Goal: Complete application form

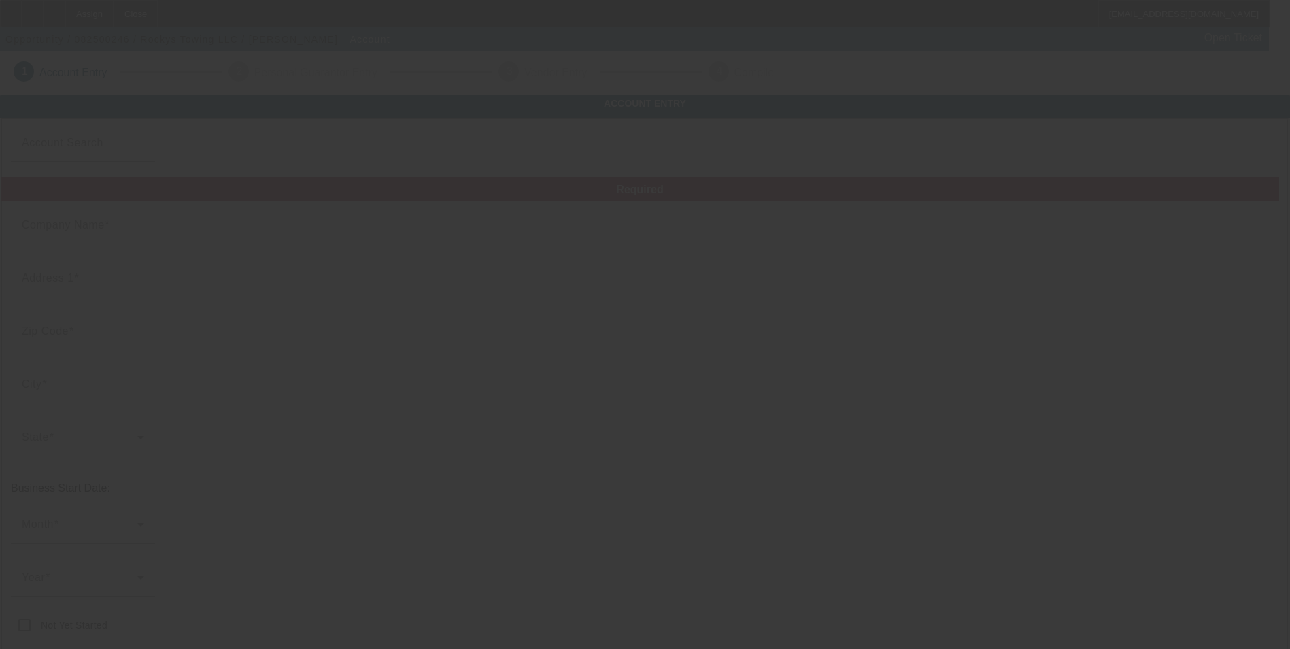
type input "Rockys Towing LLC"
type input "[STREET_ADDRESS]"
type input "02919"
type input "[PERSON_NAME]"
type input "[PHONE_NUMBER]"
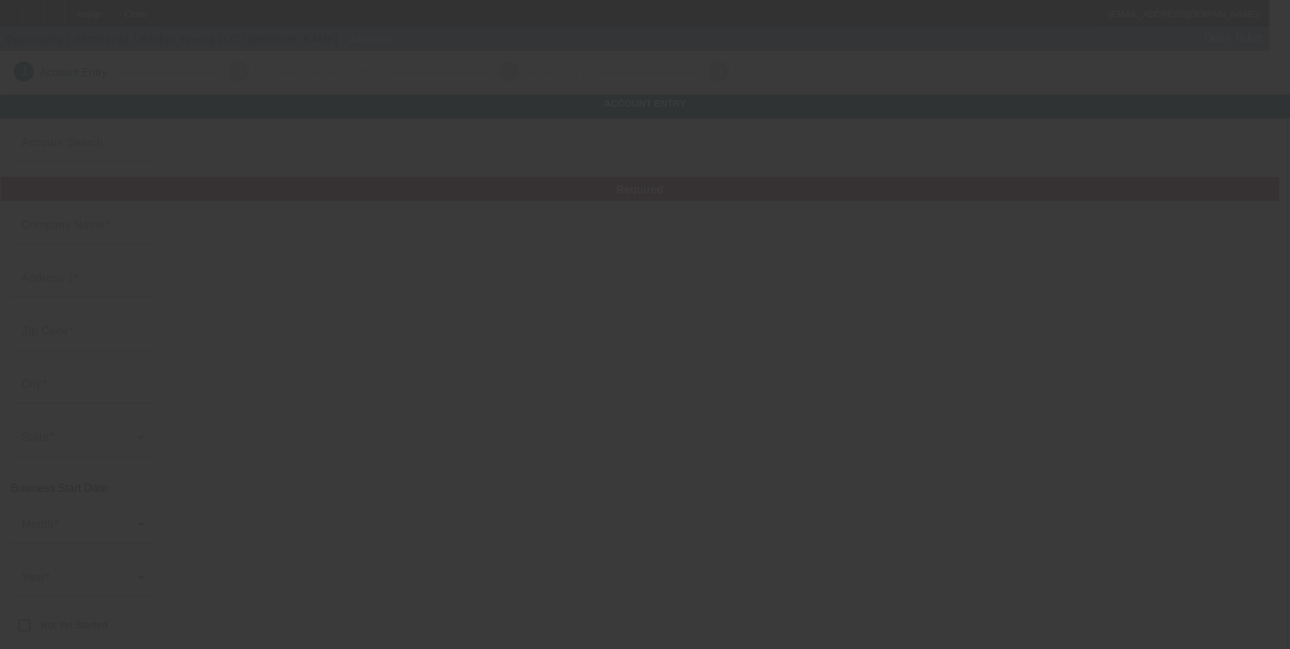
type input "[EMAIL_ADDRESS][DOMAIN_NAME]"
type input "[US_EMPLOYER_IDENTIFICATION_NUMBER]"
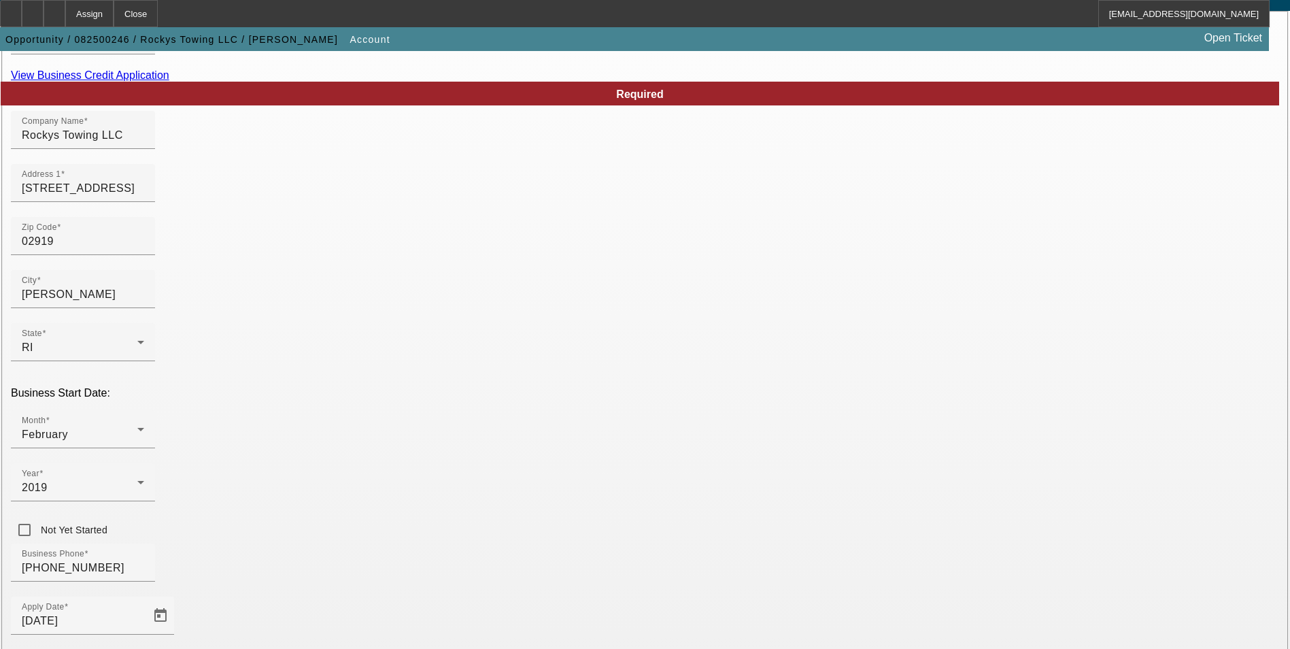
scroll to position [222, 0]
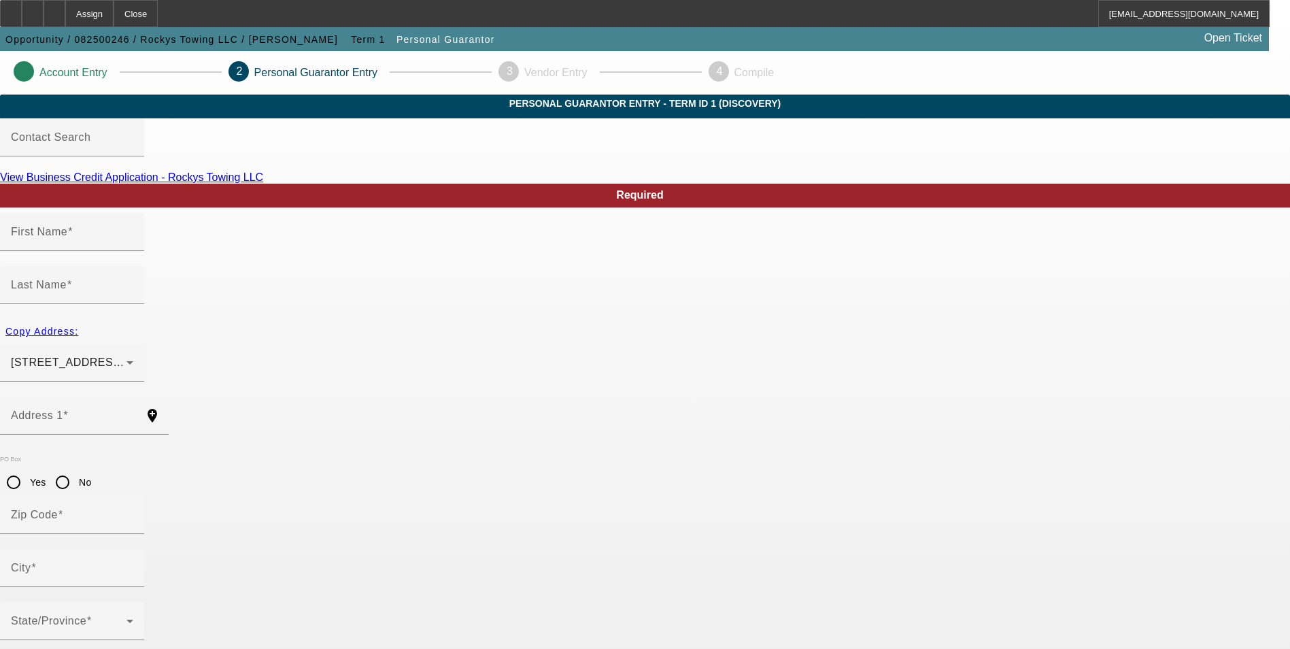
type input "[PERSON_NAME]"
type input "[STREET_ADDRESS]"
radio input "true"
type input "02919"
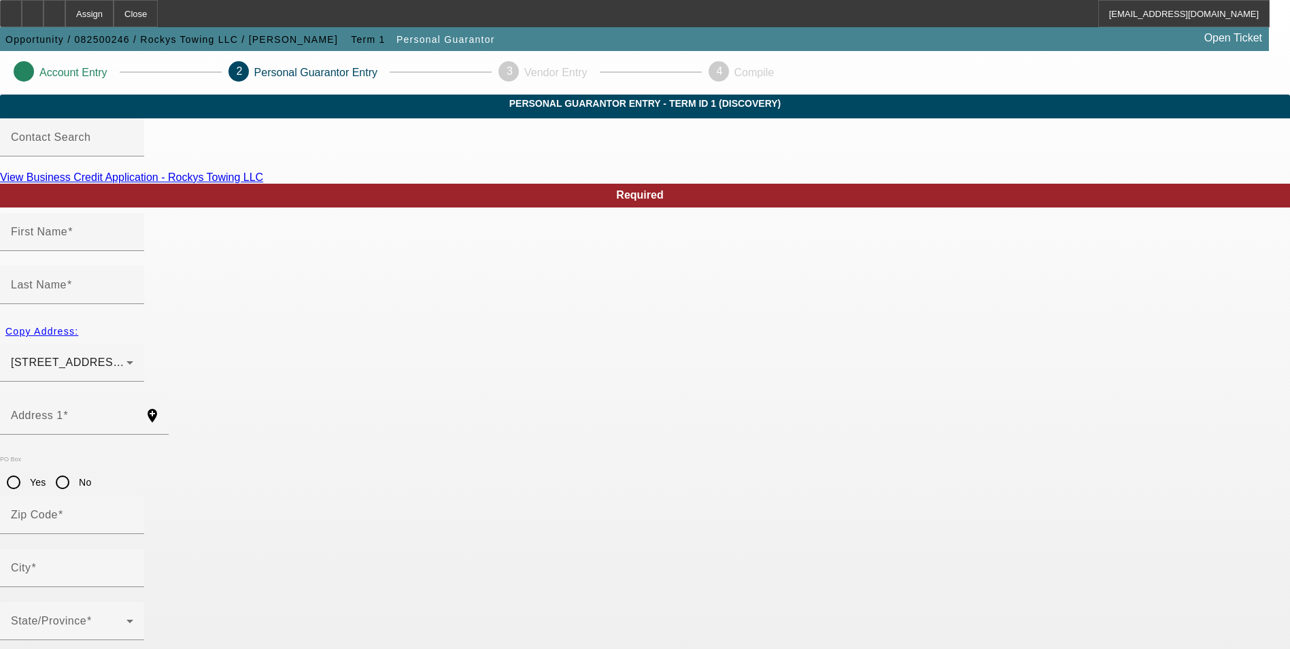
type input "[PERSON_NAME]"
type input "[PHONE_NUMBER]"
type input "100"
type input "035-58-7047"
type input "[EMAIL_ADDRESS][DOMAIN_NAME]"
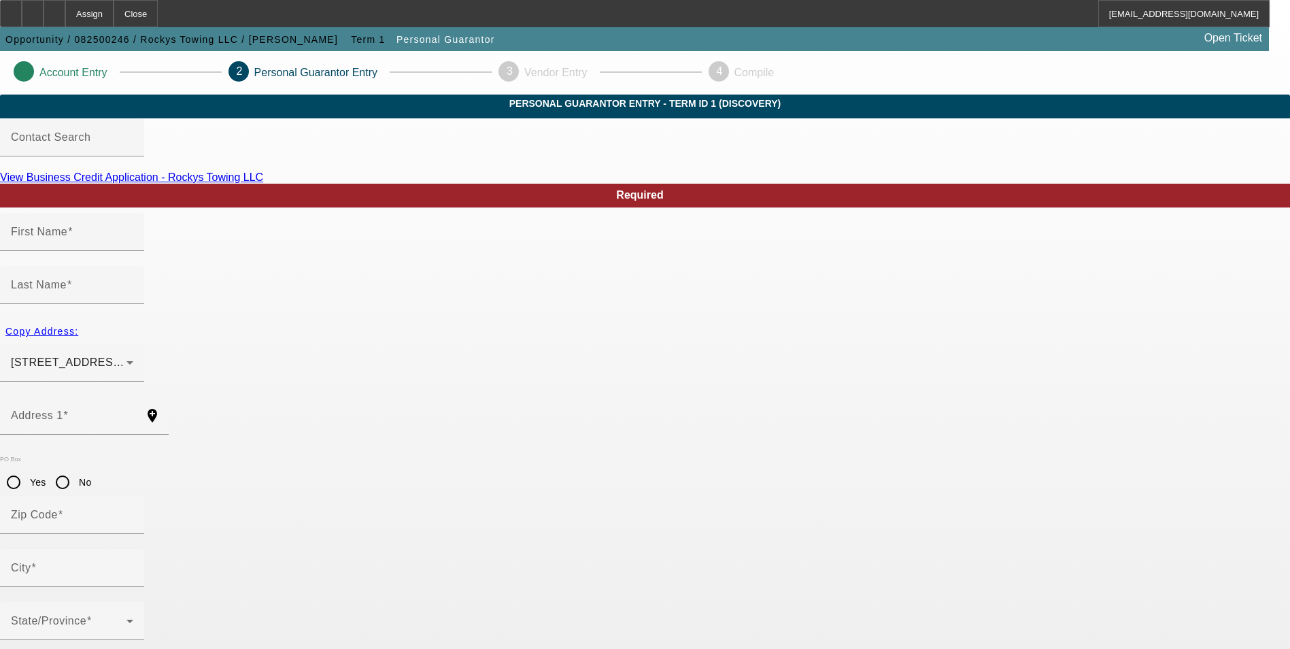
type input "[PHONE_NUMBER]"
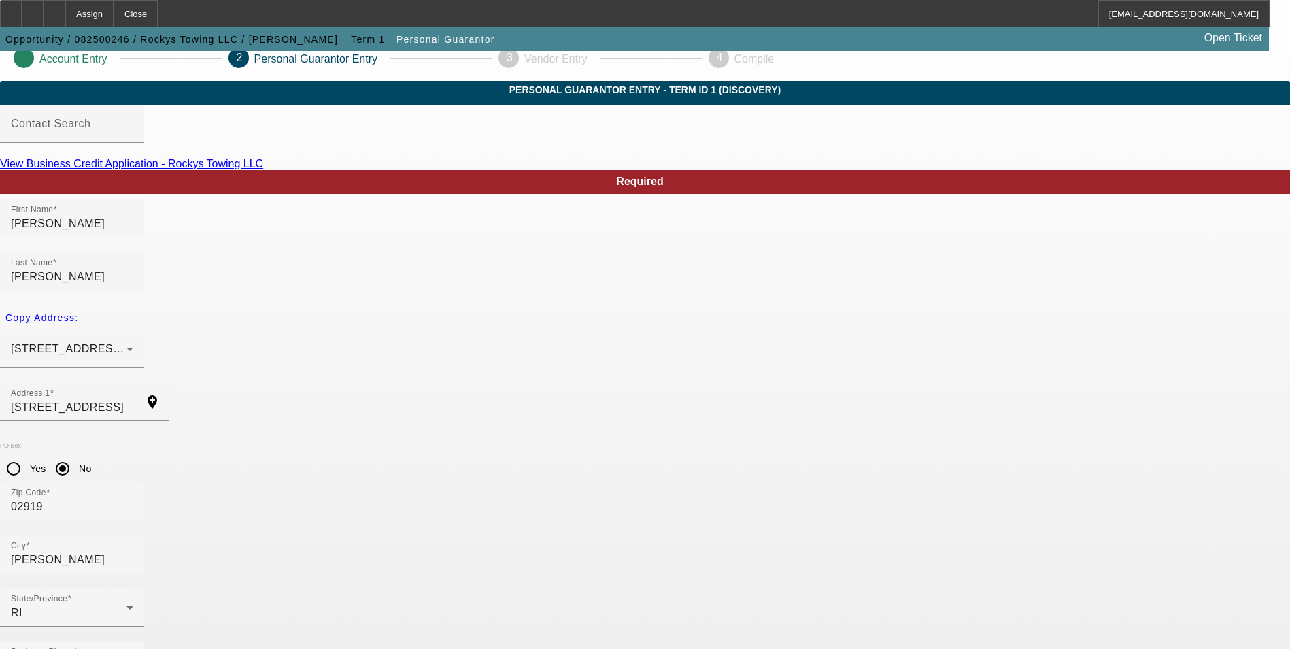
scroll to position [16, 0]
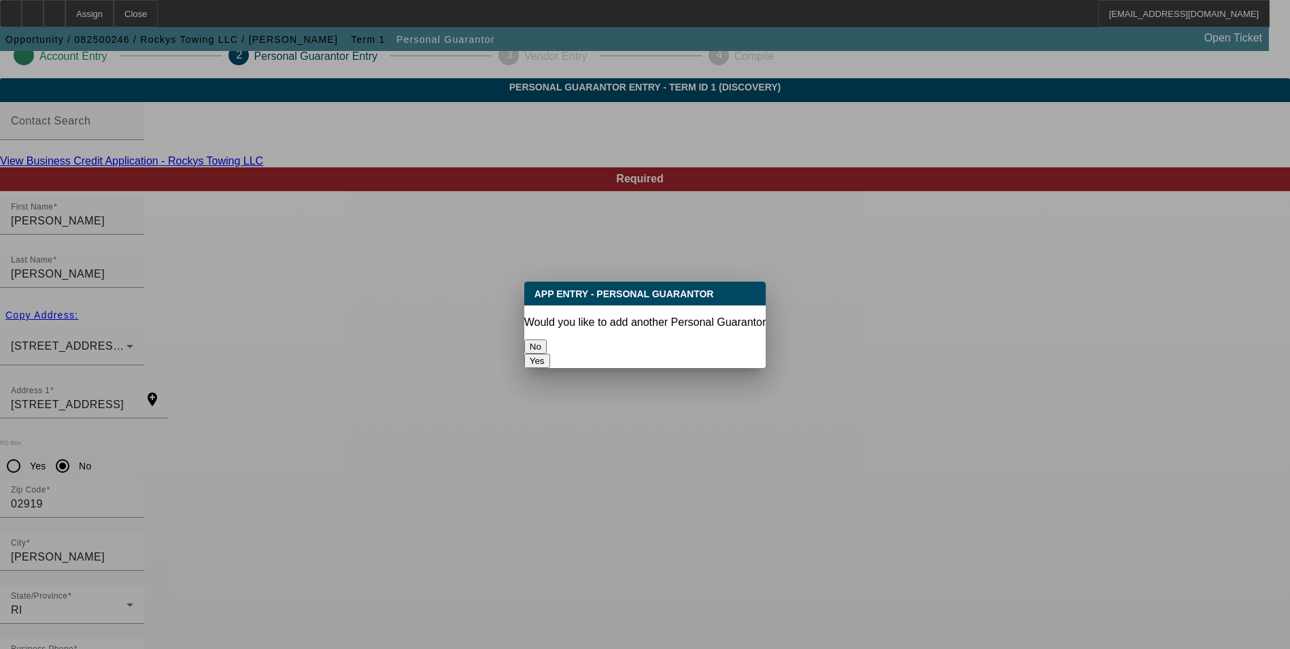
scroll to position [0, 0]
click at [547, 339] on button "No" at bounding box center [535, 346] width 22 height 14
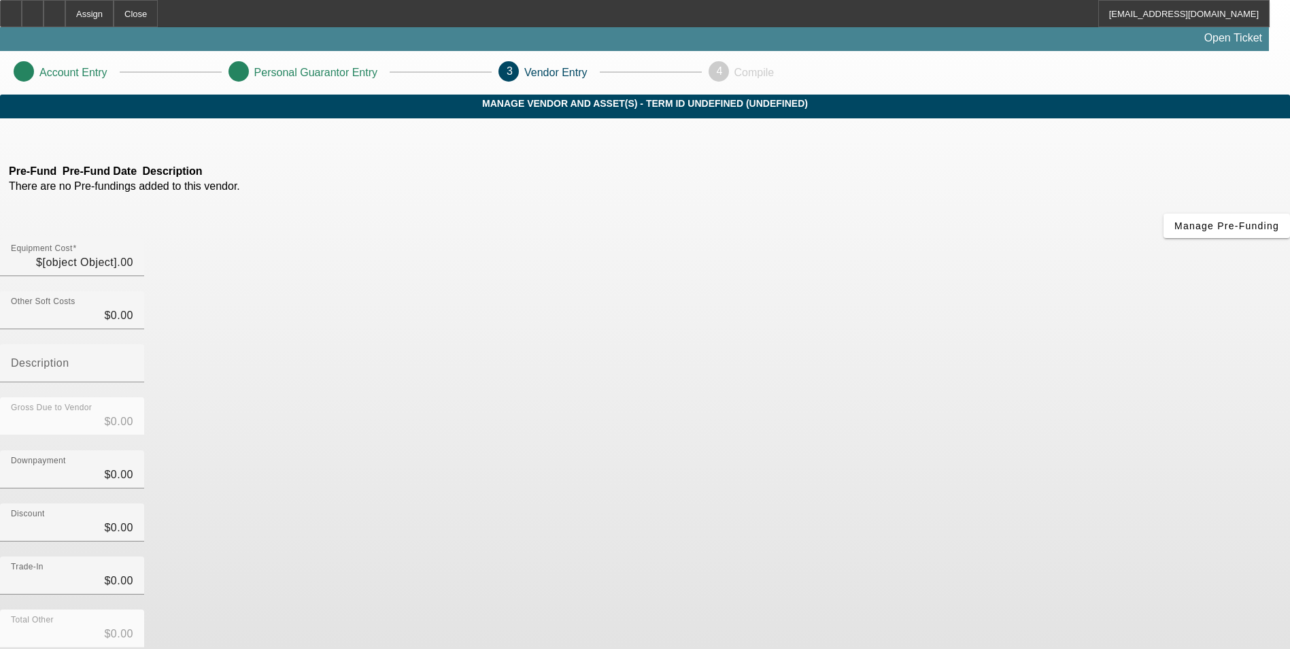
type input "$70,000.00"
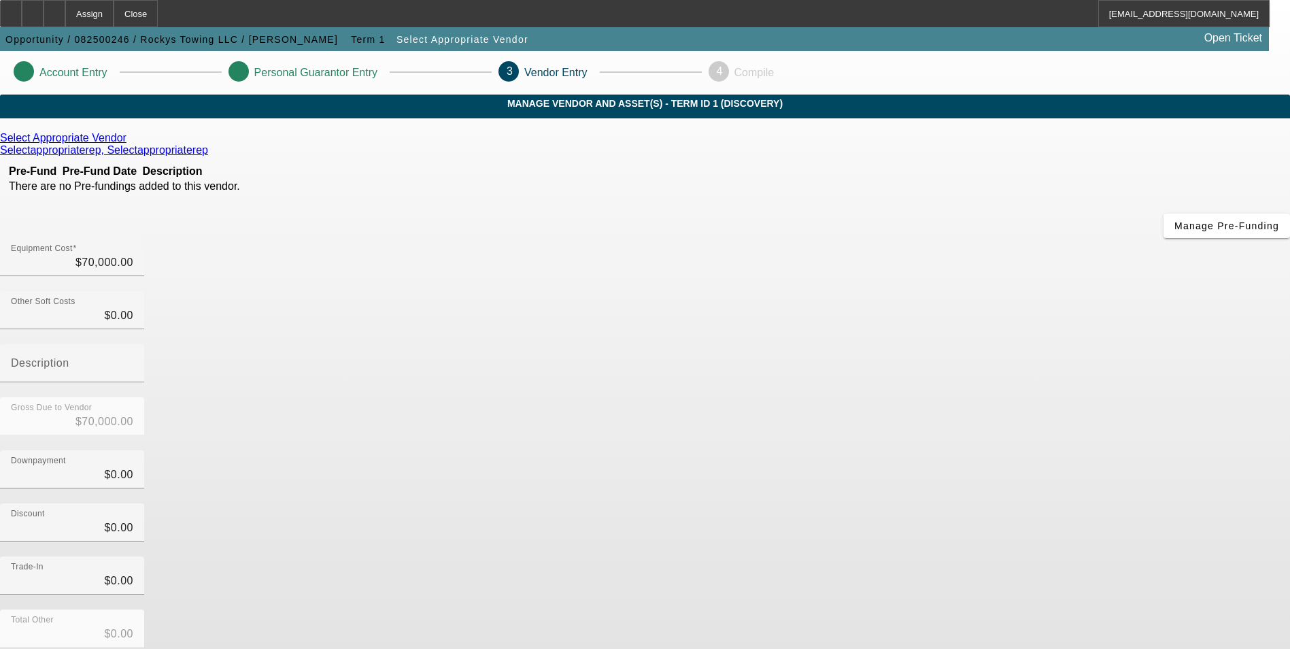
click at [130, 143] on icon at bounding box center [130, 138] width 0 height 12
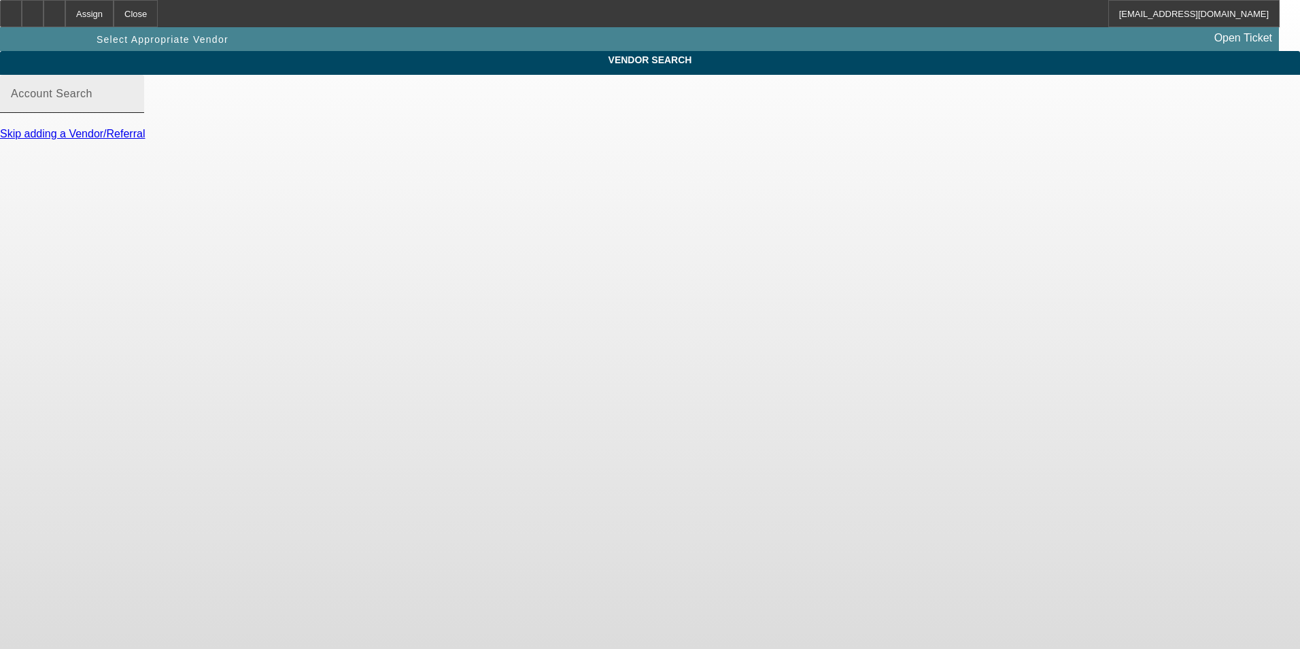
click at [133, 107] on input "Account Search" at bounding box center [72, 99] width 122 height 16
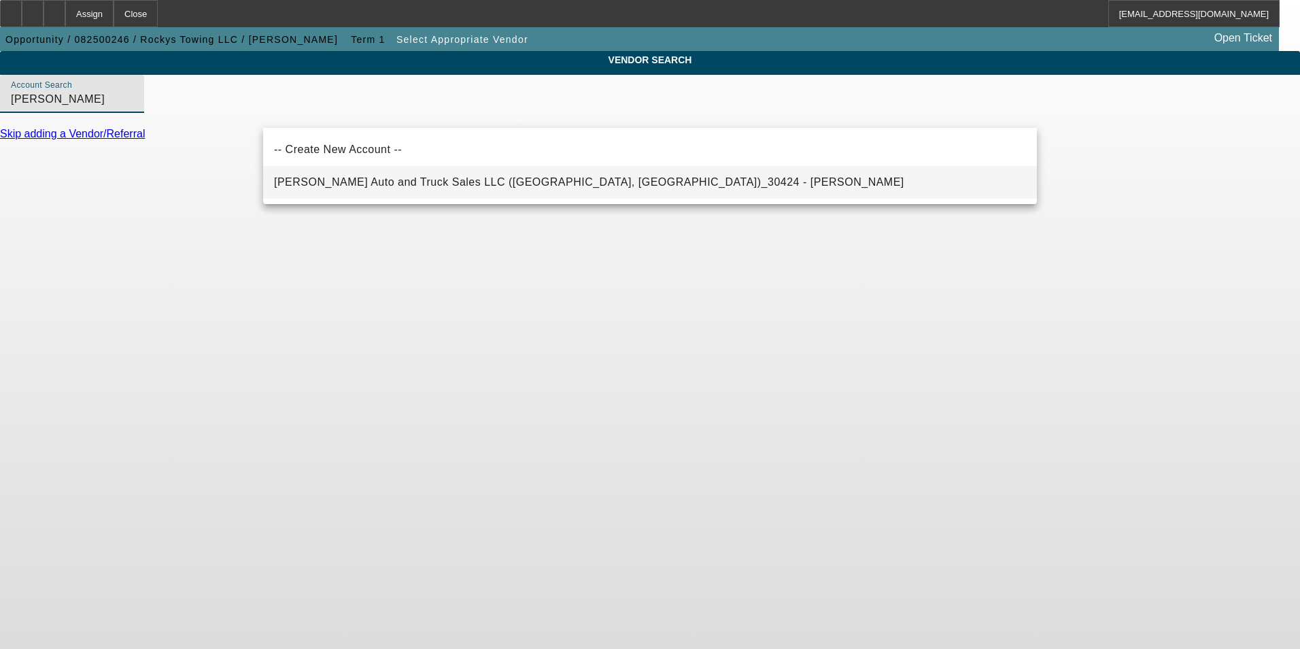
click at [382, 175] on span "[PERSON_NAME] Auto and Truck Sales LLC ([GEOGRAPHIC_DATA], [GEOGRAPHIC_DATA])_3…" at bounding box center [589, 182] width 630 height 16
type input "[PERSON_NAME] Auto and Truck Sales LLC ([GEOGRAPHIC_DATA], [GEOGRAPHIC_DATA])_3…"
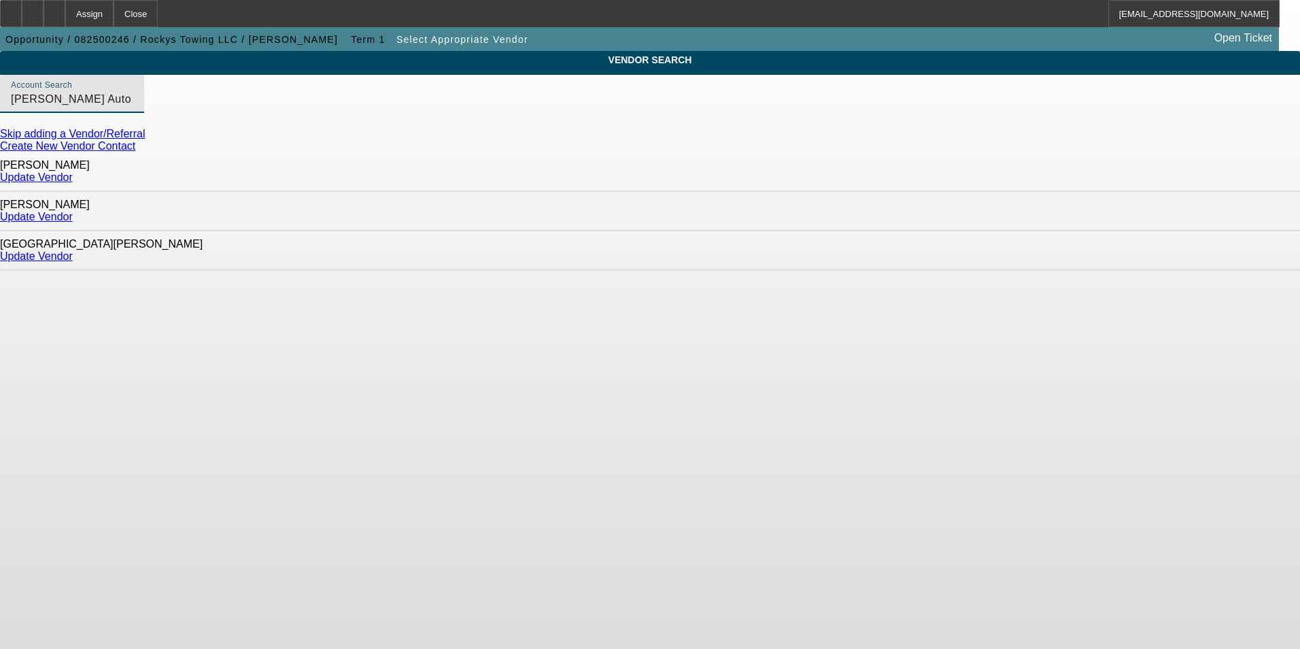
click at [73, 211] on link "Update Vendor" at bounding box center [36, 217] width 73 height 12
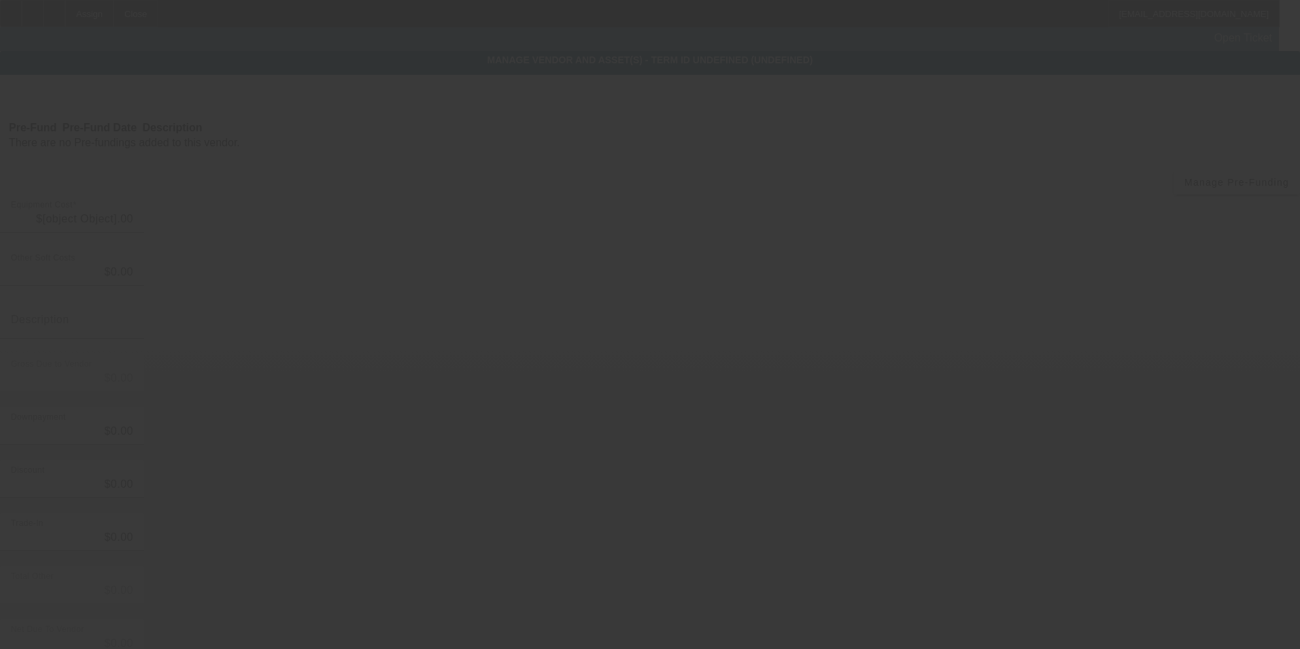
type input "$70,000.00"
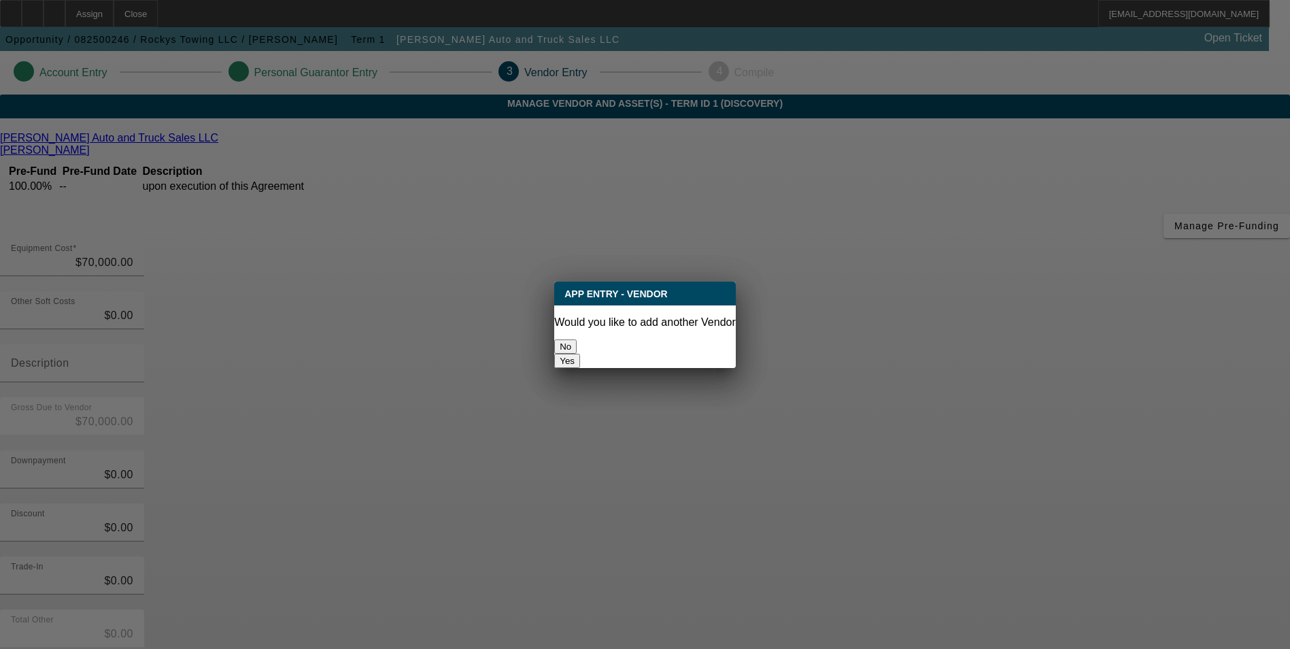
click at [576, 345] on button "No" at bounding box center [565, 346] width 22 height 14
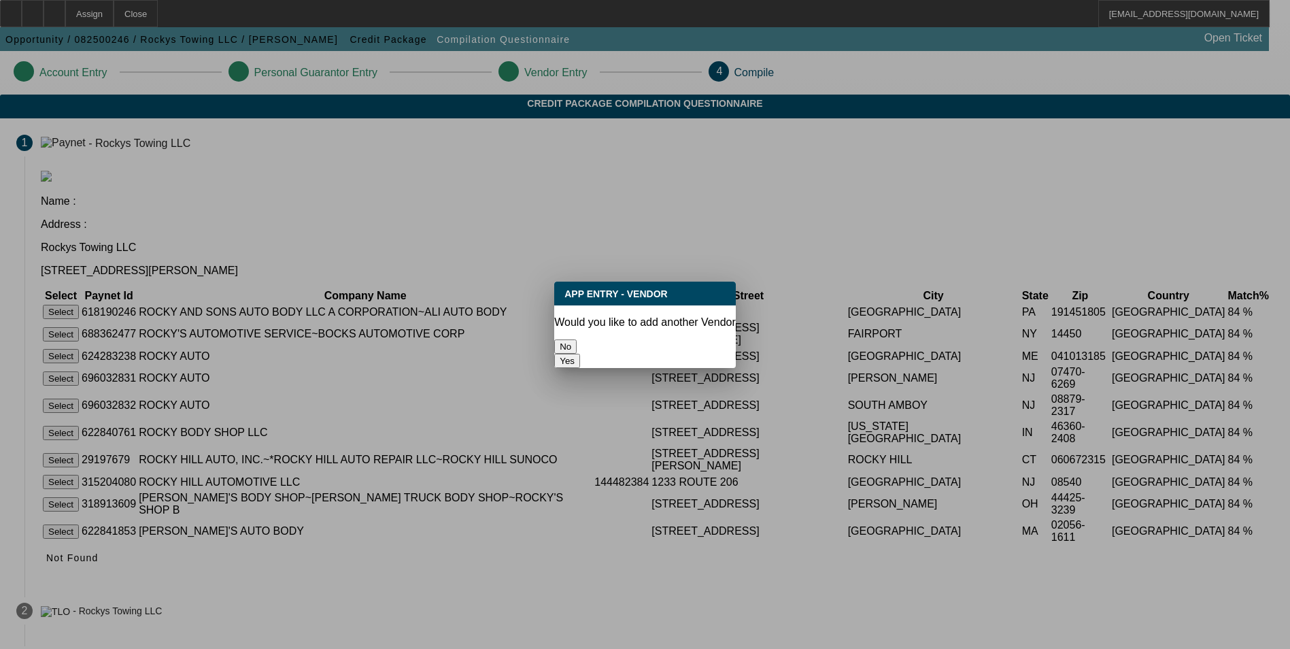
click at [576, 343] on button "No" at bounding box center [565, 346] width 22 height 14
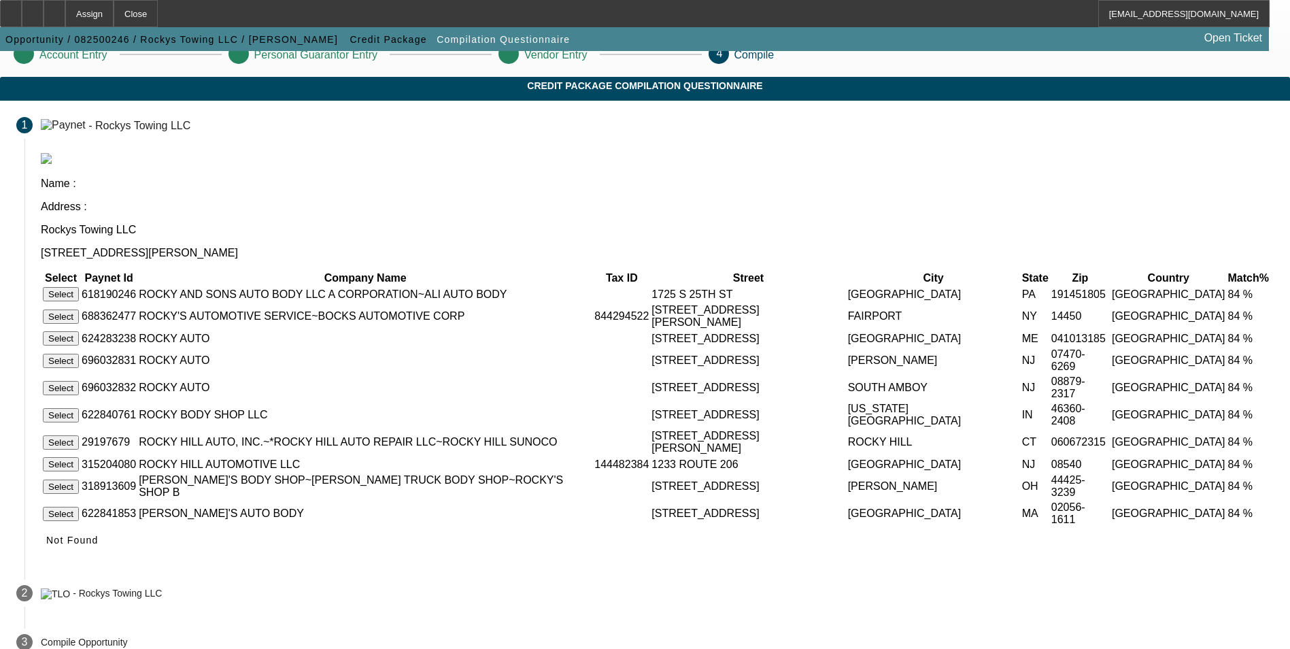
scroll to position [33, 0]
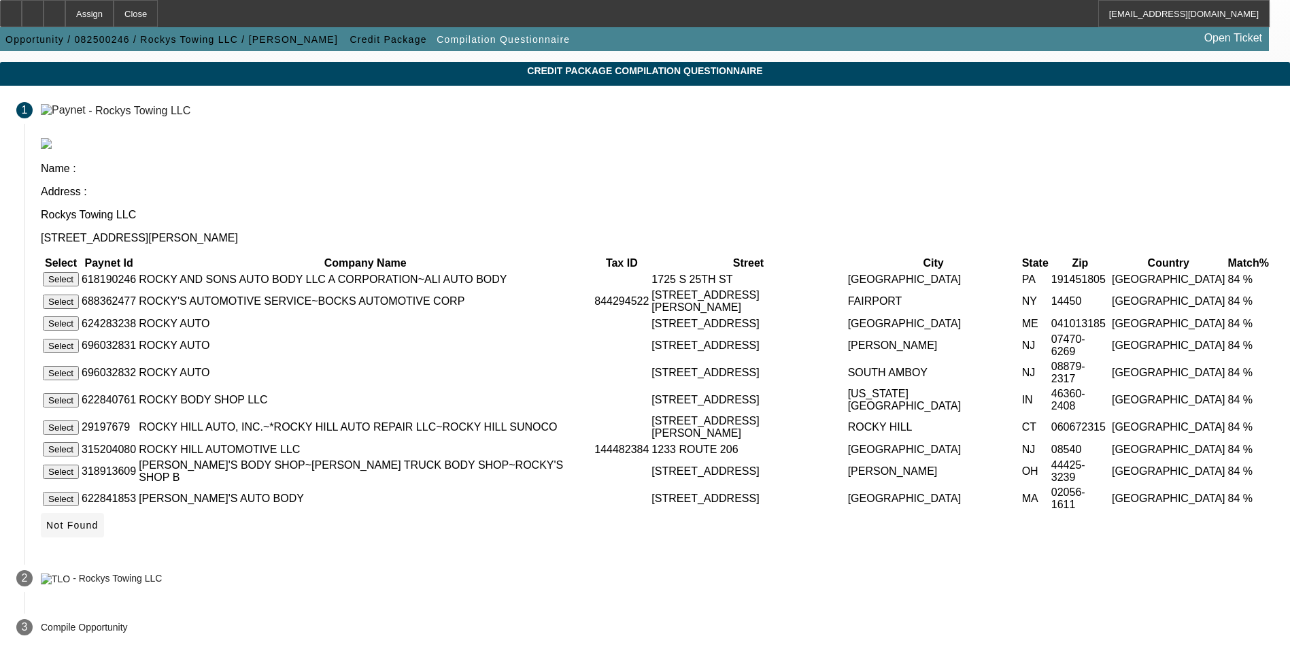
click at [99, 530] on span "Not Found" at bounding box center [72, 524] width 52 height 11
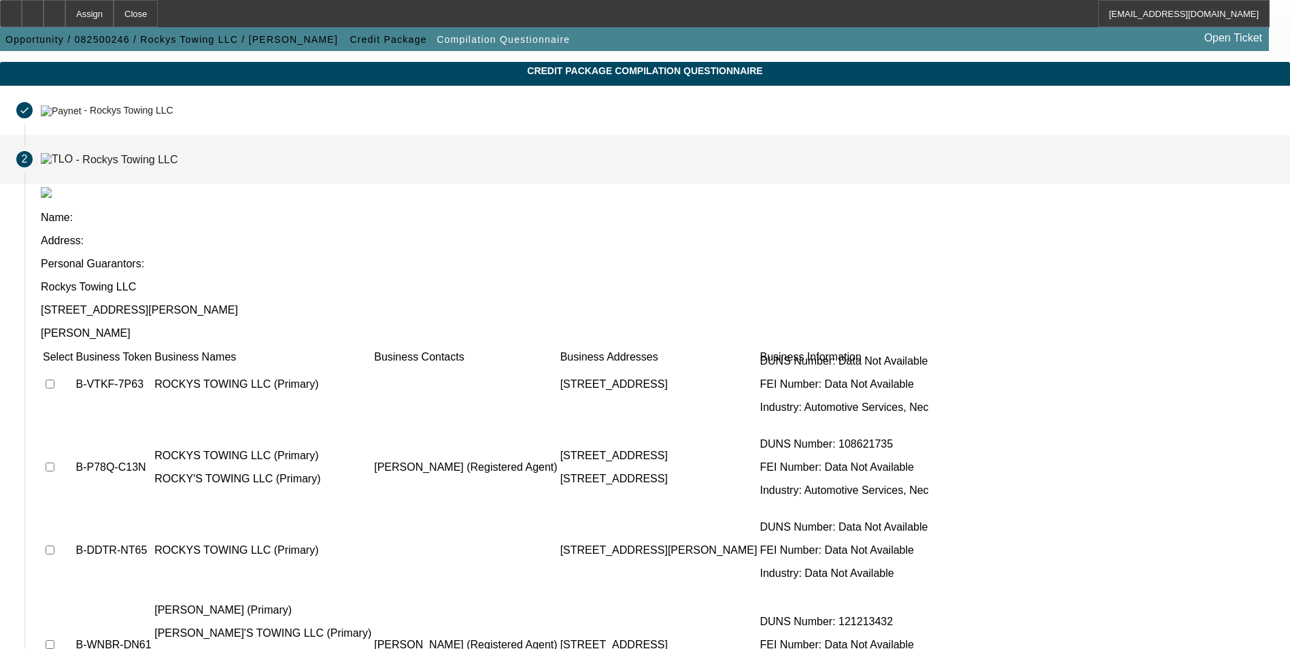
scroll to position [34, 0]
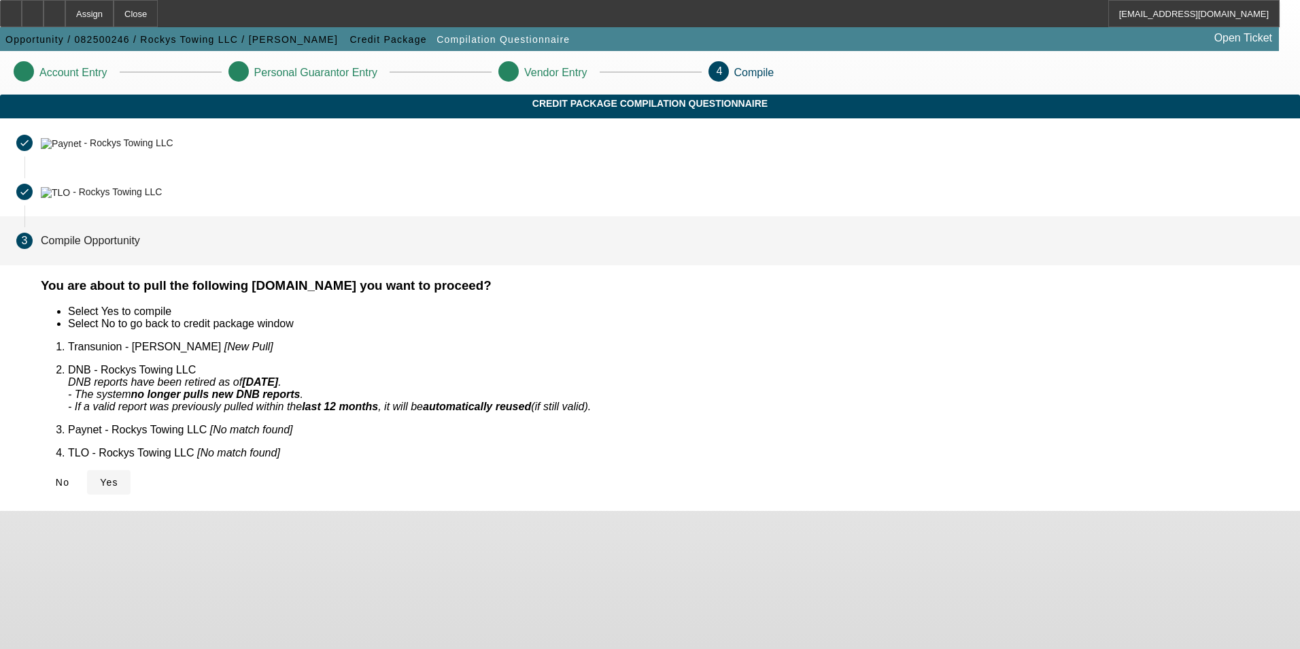
click at [118, 477] on span "Yes" at bounding box center [109, 482] width 18 height 11
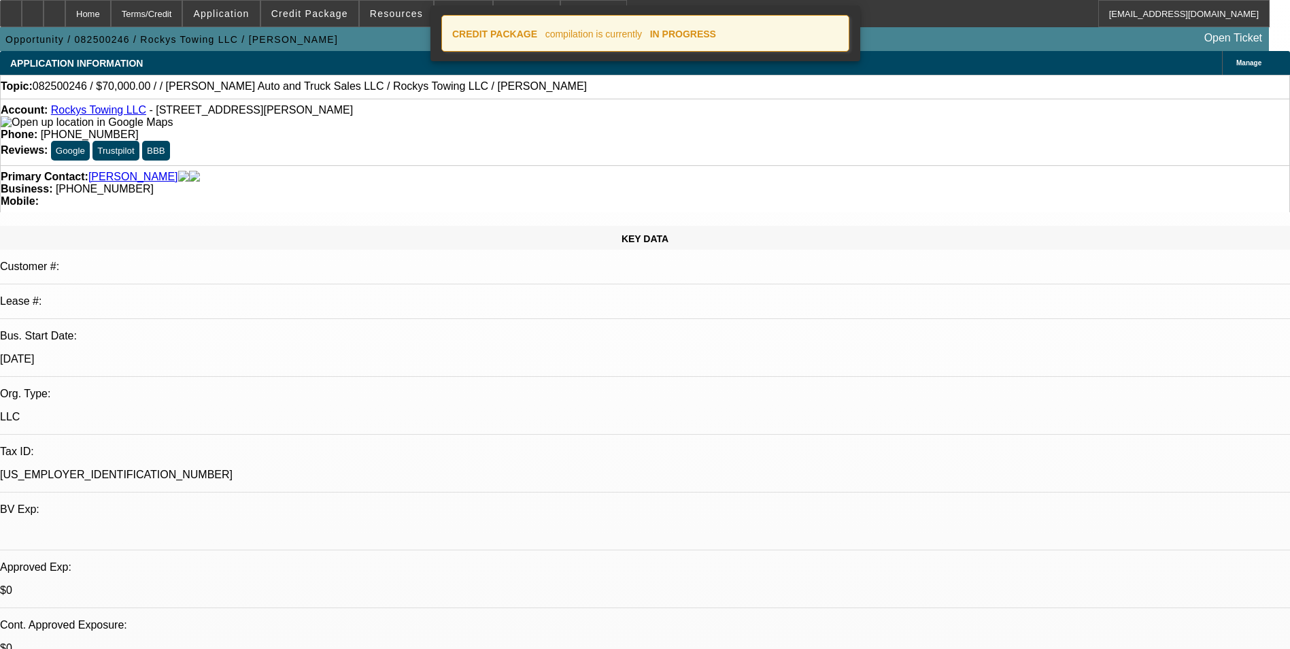
select select "0"
select select "2"
select select "0.1"
select select "4"
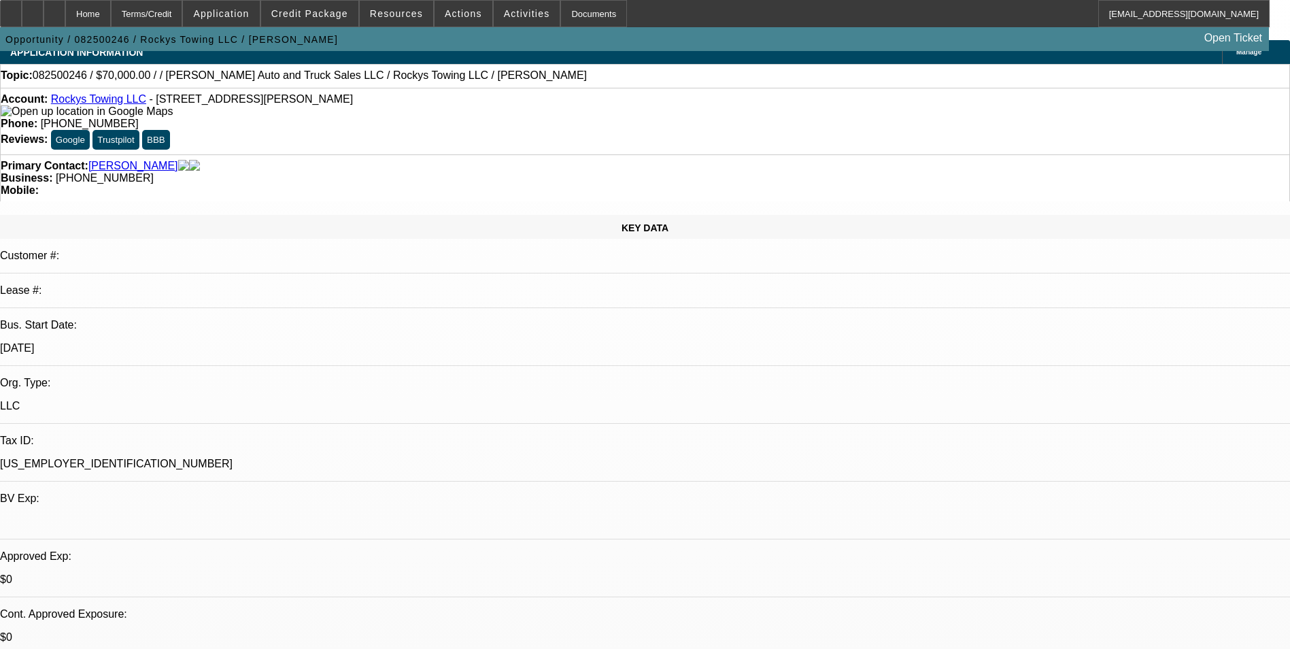
scroll to position [204, 0]
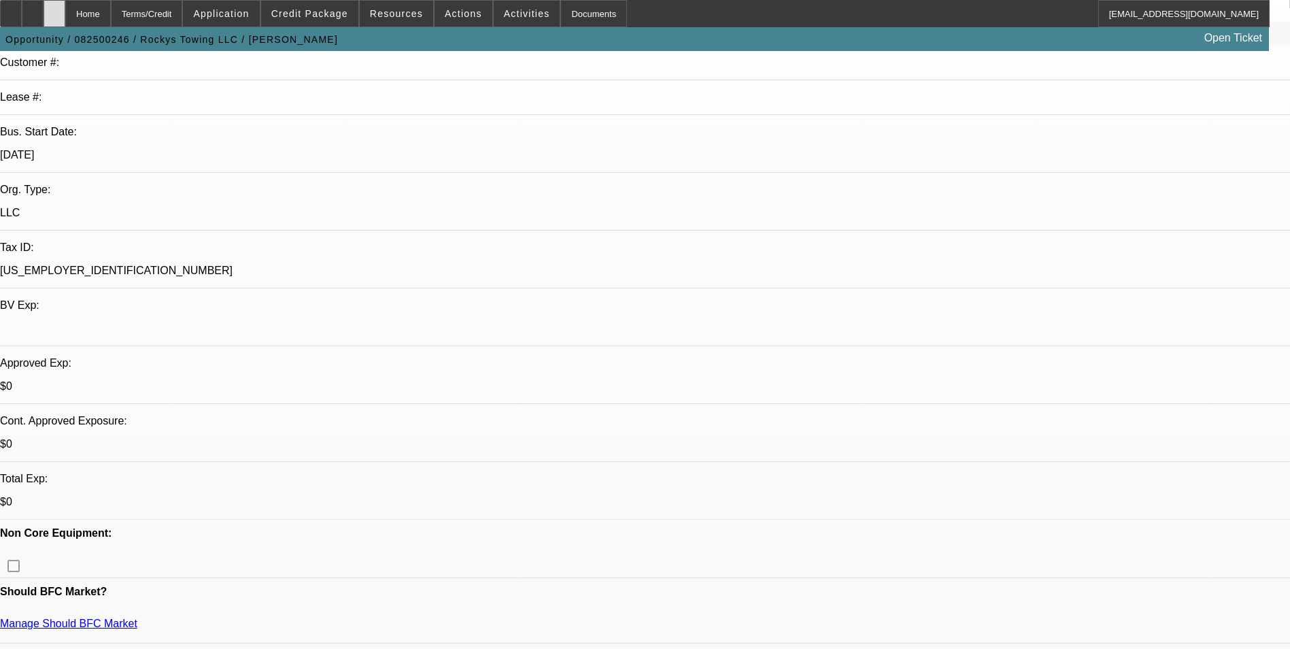
click at [54, 9] on icon at bounding box center [54, 9] width 0 height 0
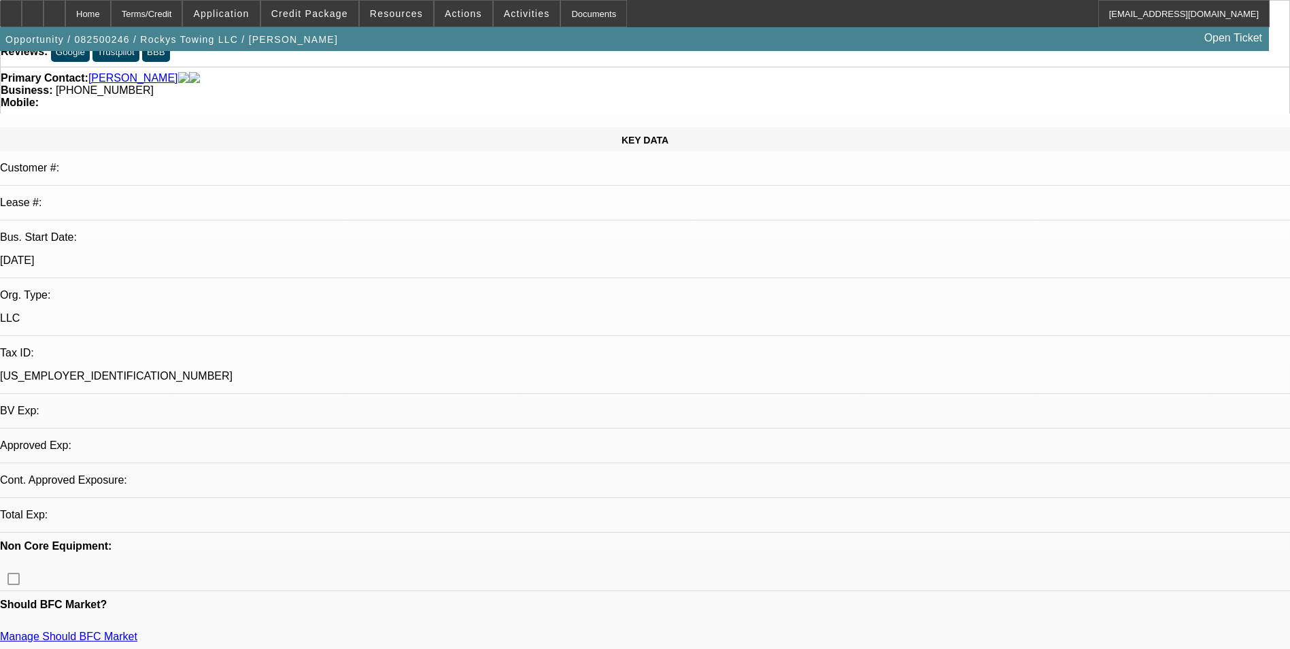
select select "0"
select select "2"
select select "0.1"
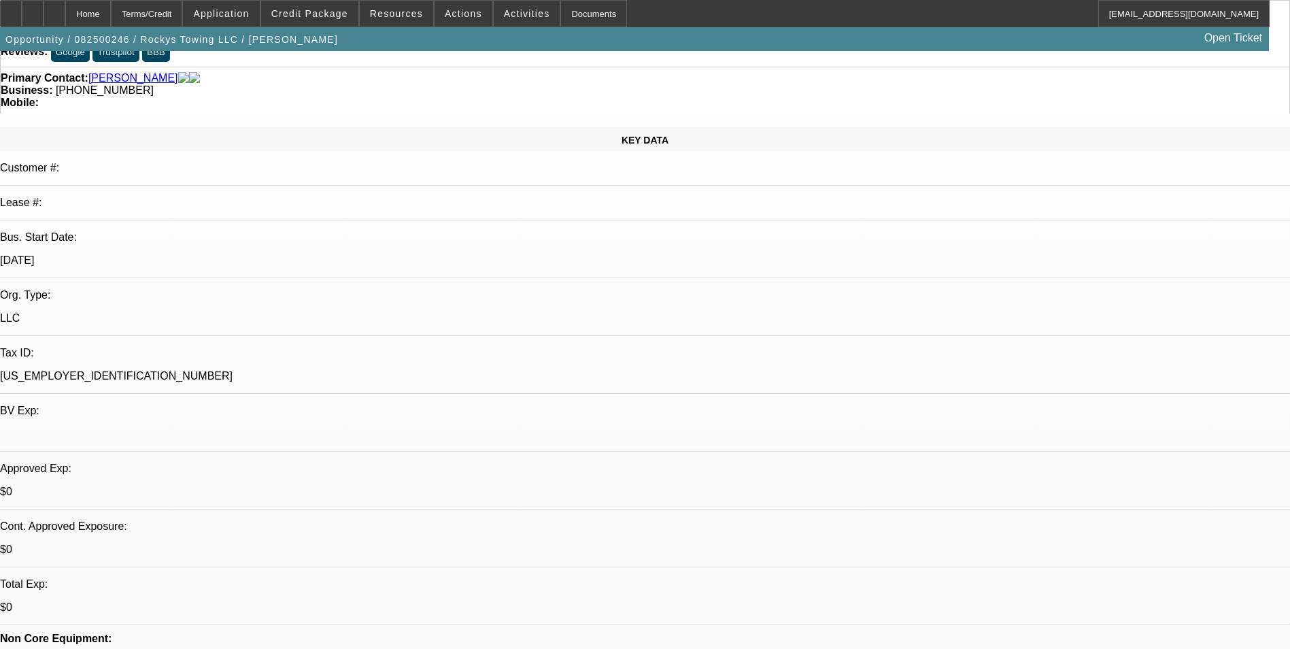
scroll to position [272, 0]
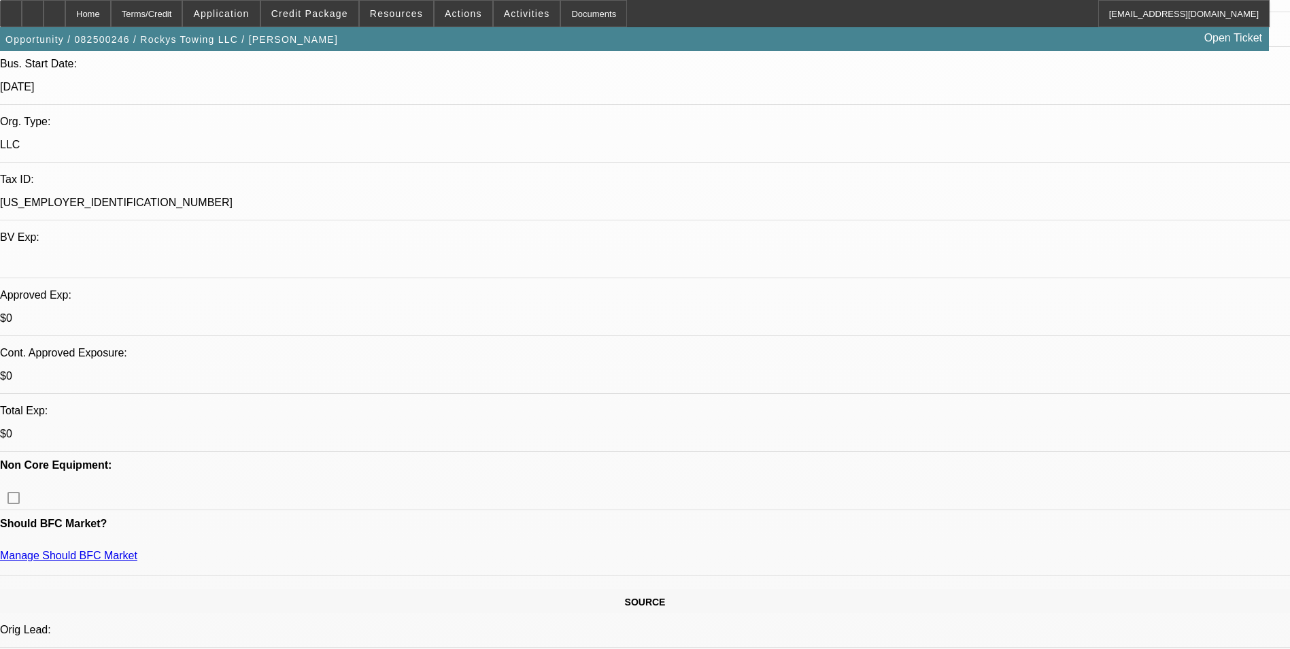
select select "1"
select select "2"
select select "4"
